Goal: Task Accomplishment & Management: Use online tool/utility

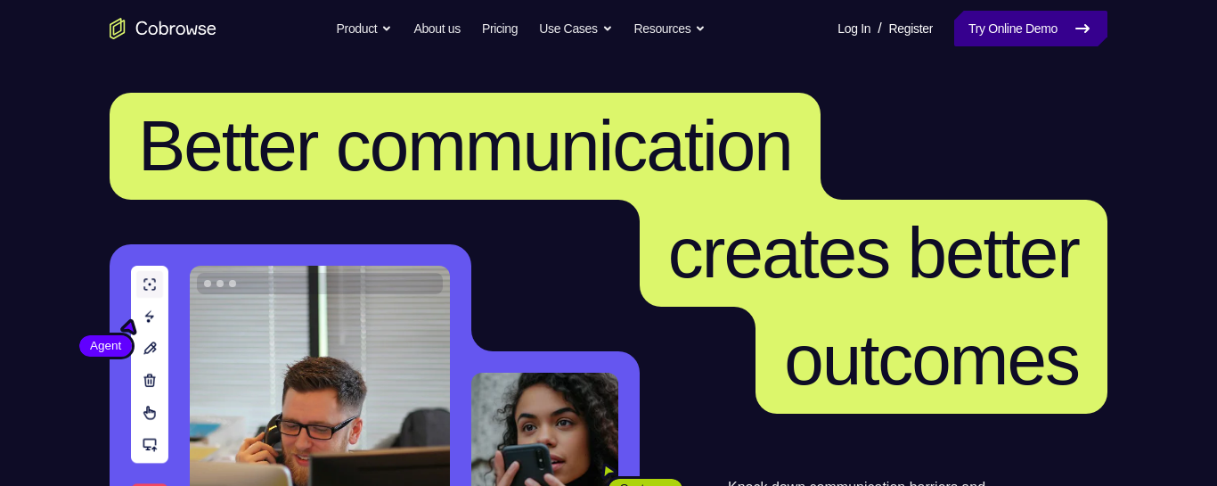
click at [1016, 35] on link "Try Online Demo" at bounding box center [1030, 29] width 153 height 36
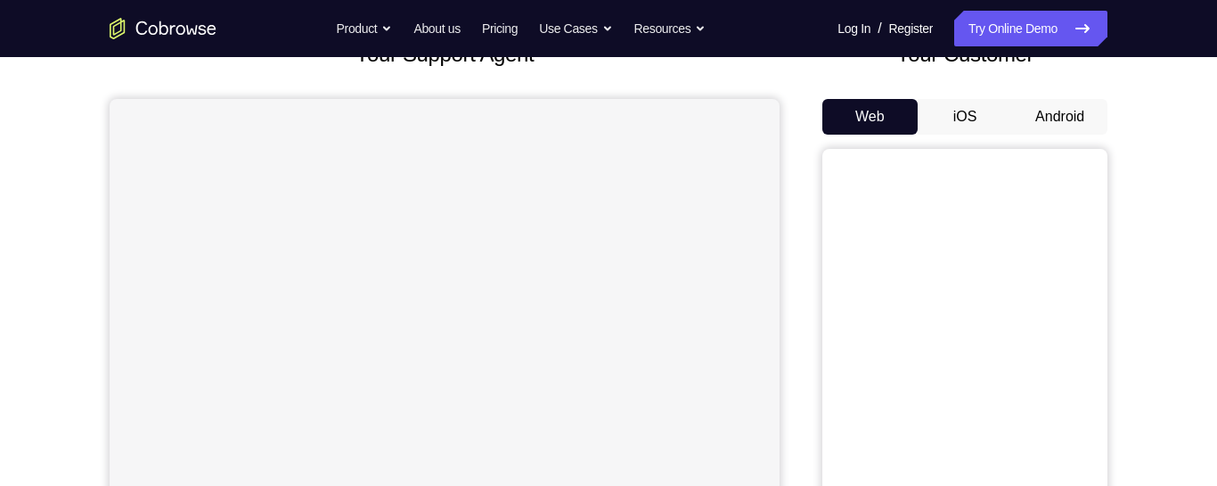
scroll to position [131, 0]
click at [1066, 125] on button "Android" at bounding box center [1059, 119] width 95 height 36
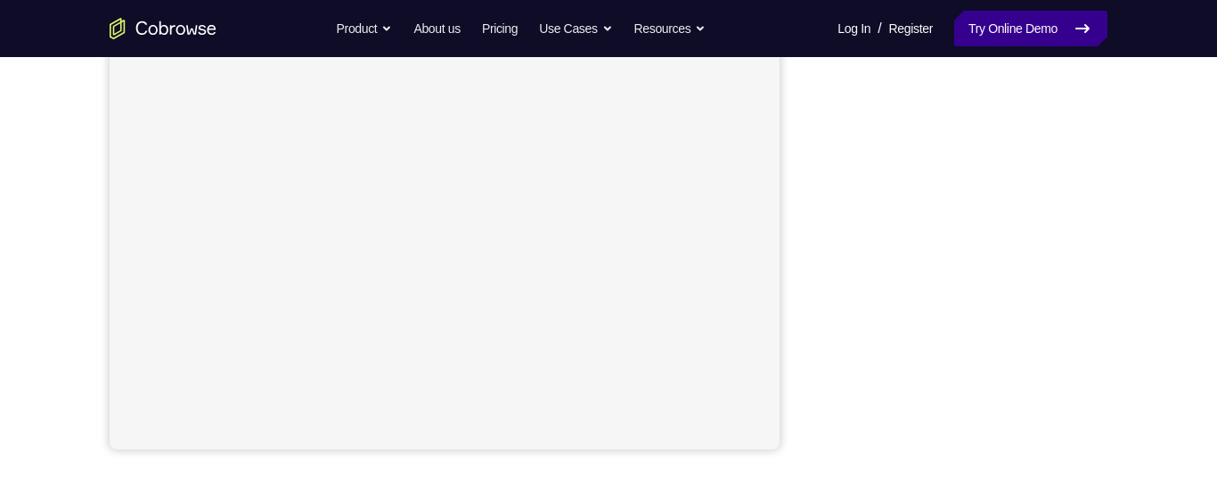
scroll to position [0, 0]
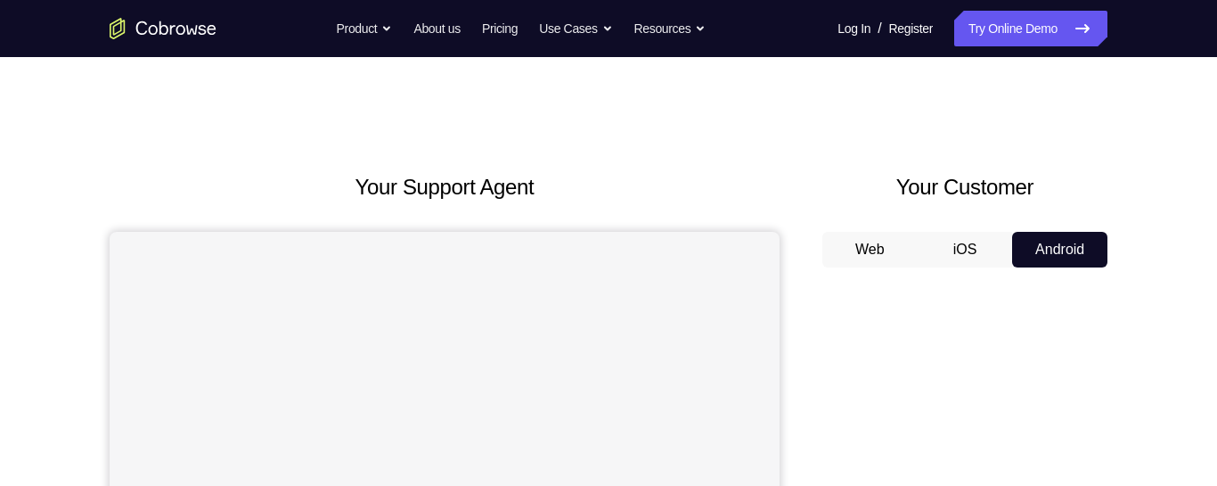
click at [896, 243] on button "Web" at bounding box center [869, 250] width 95 height 36
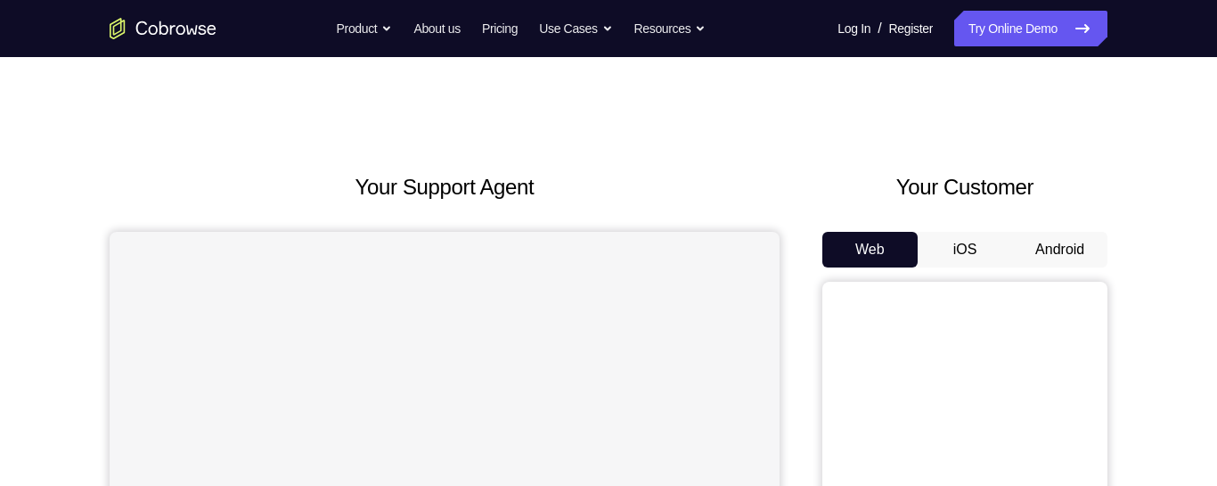
click at [1043, 256] on button "Android" at bounding box center [1059, 250] width 95 height 36
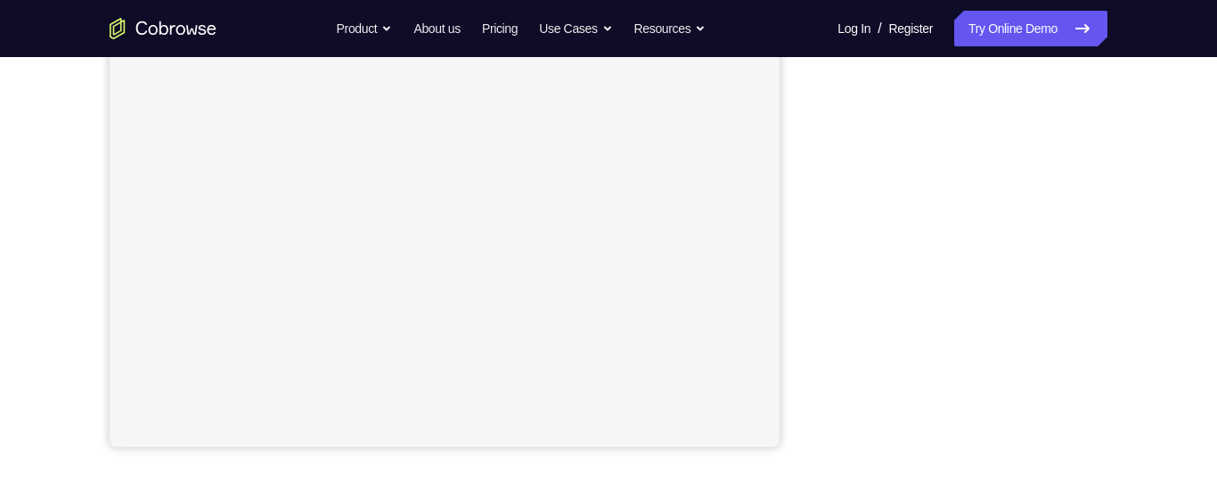
scroll to position [384, 0]
